Goal: Find specific page/section: Find specific page/section

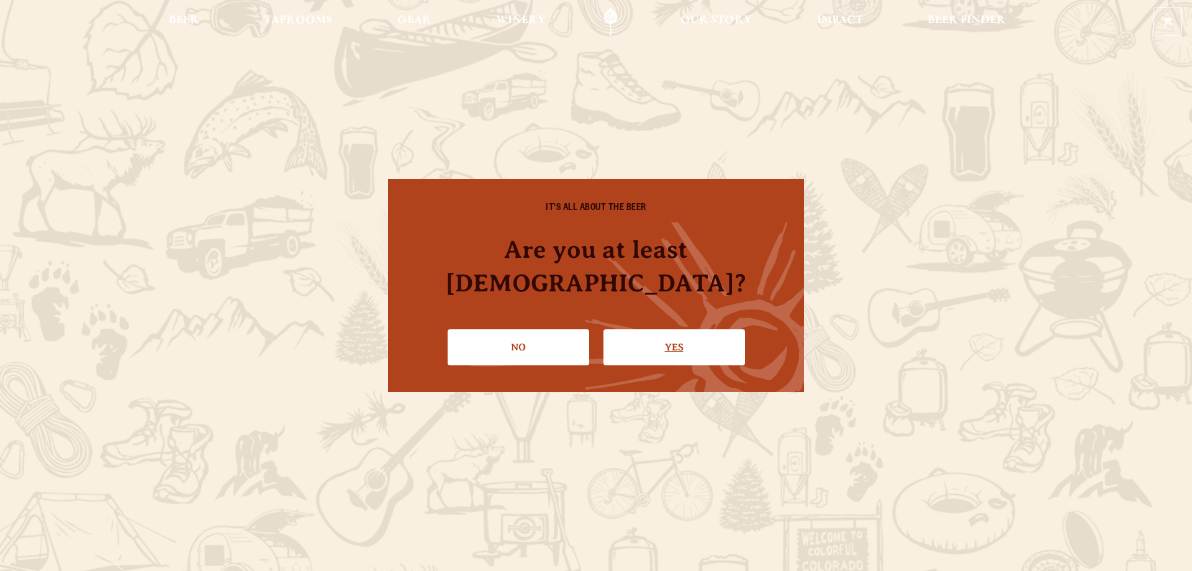
click at [652, 329] on link "Yes" at bounding box center [674, 347] width 142 height 36
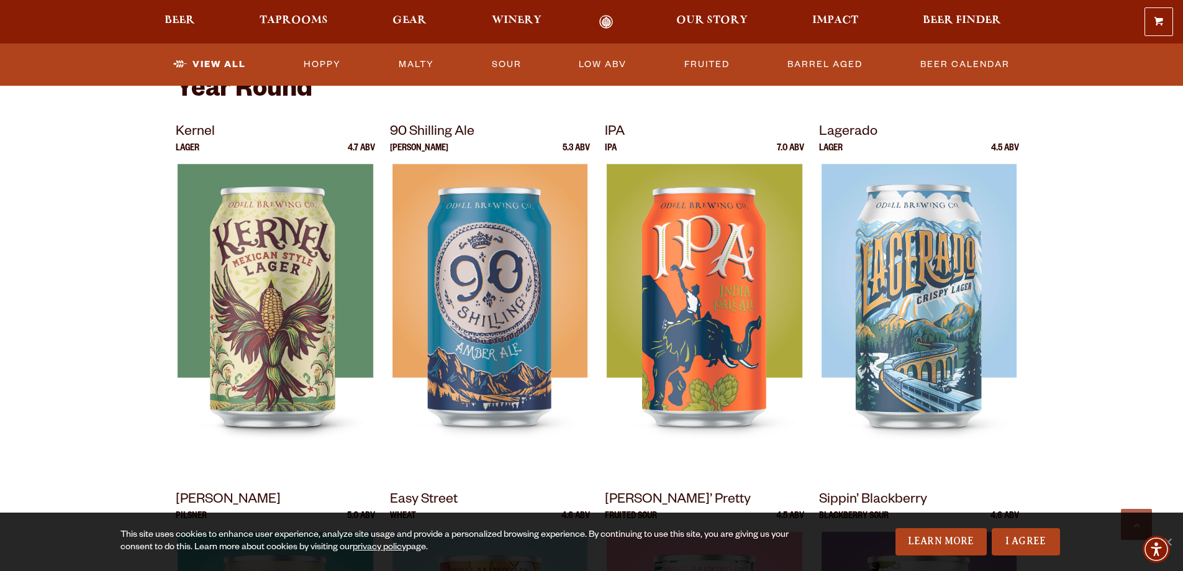
scroll to position [497, 0]
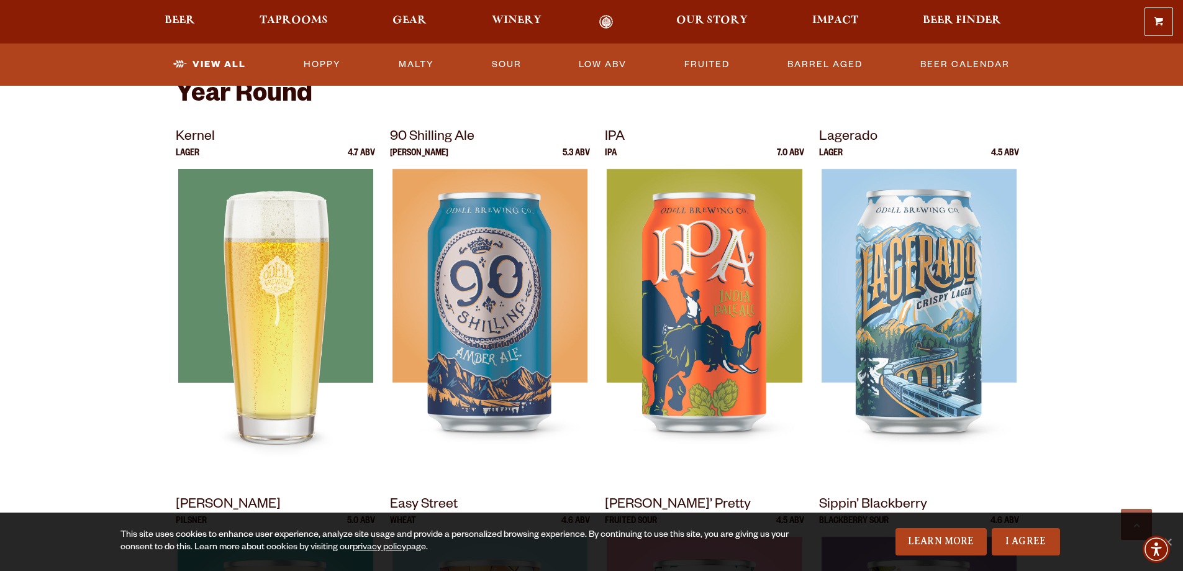
click at [297, 294] on img at bounding box center [275, 324] width 195 height 310
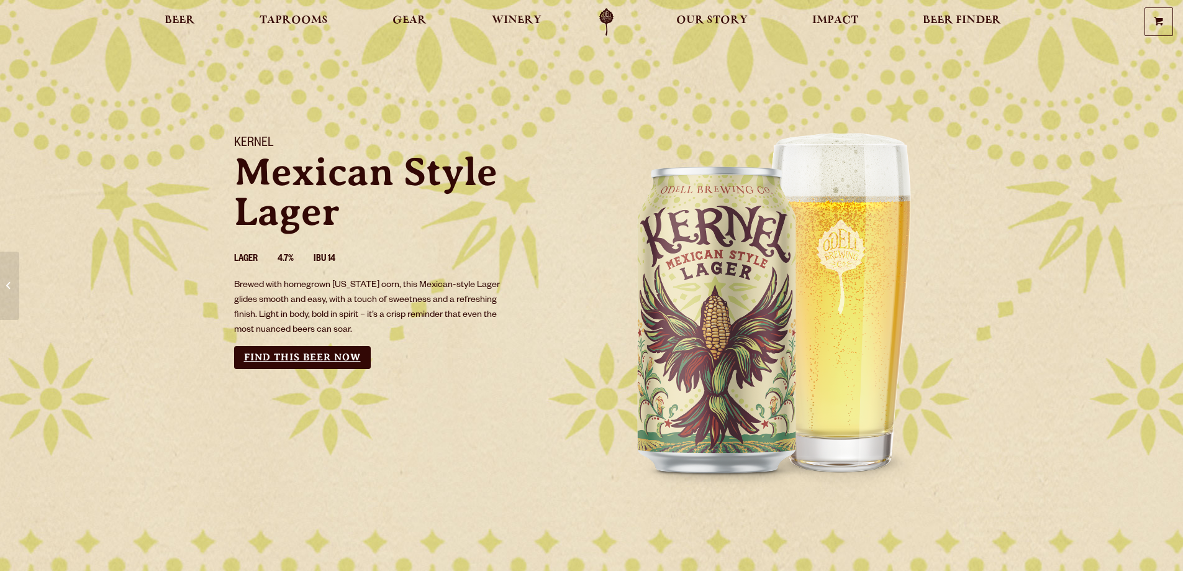
click at [283, 351] on link "Find this Beer Now" at bounding box center [302, 357] width 137 height 23
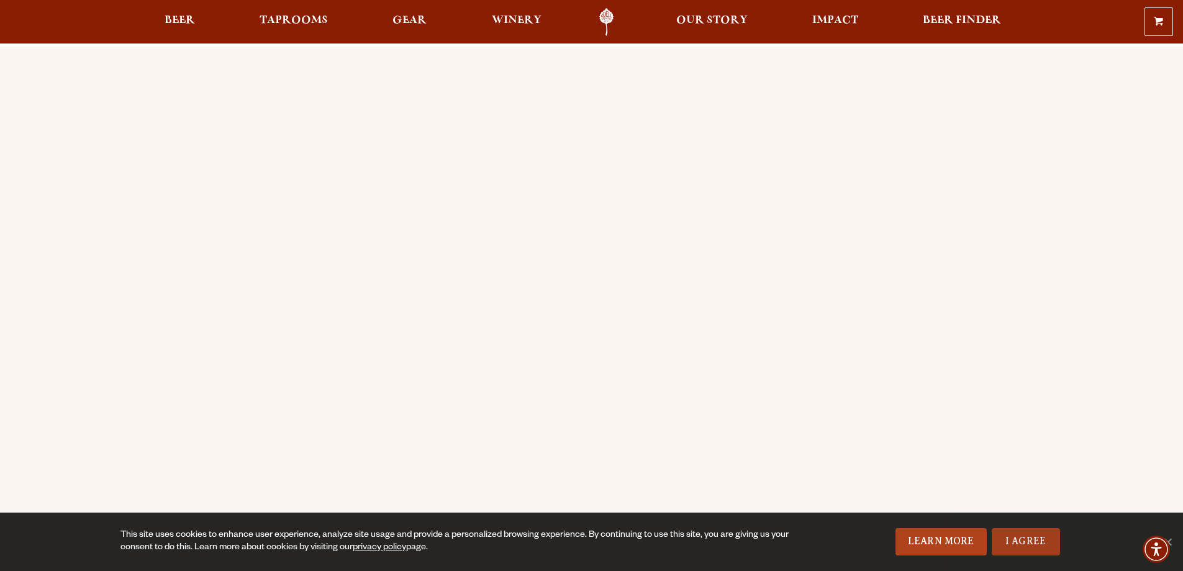
click at [1033, 541] on link "I Agree" at bounding box center [1025, 541] width 68 height 27
